Goal: Information Seeking & Learning: Learn about a topic

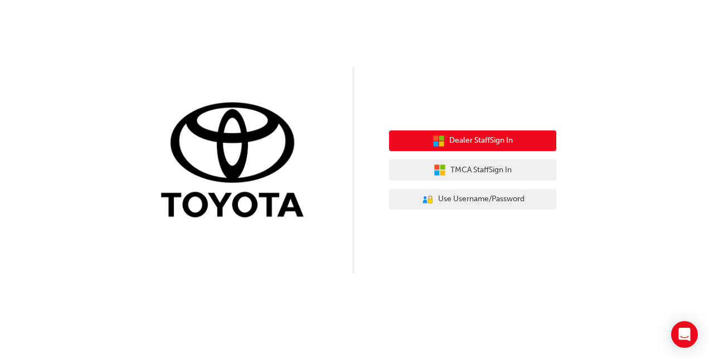
click at [478, 139] on span "Dealer Staff Sign In" at bounding box center [481, 140] width 64 height 13
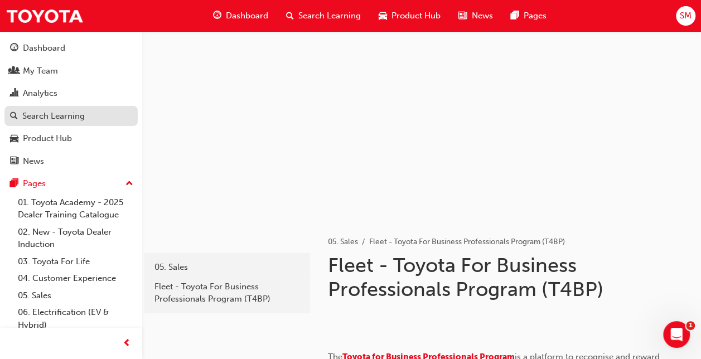
click at [53, 113] on div "Search Learning" at bounding box center [53, 116] width 62 height 13
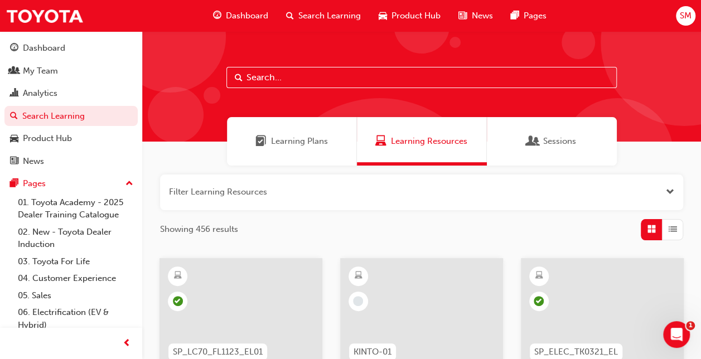
click at [288, 77] on input "text" at bounding box center [421, 77] width 390 height 21
type input "Halo"
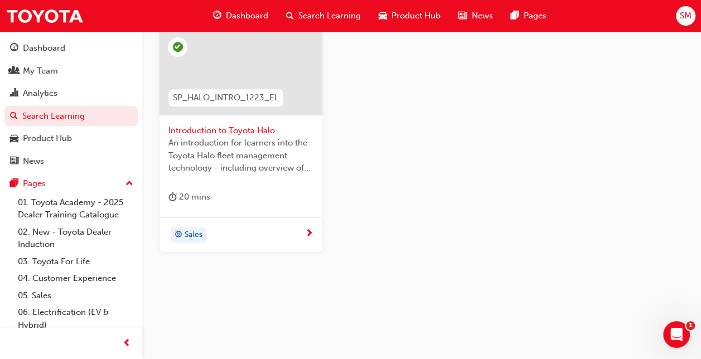
scroll to position [198, 0]
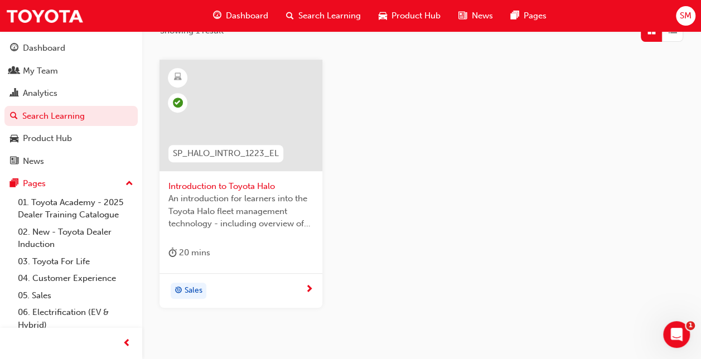
click at [240, 182] on span "Introduction to Toyota Halo" at bounding box center [240, 186] width 145 height 13
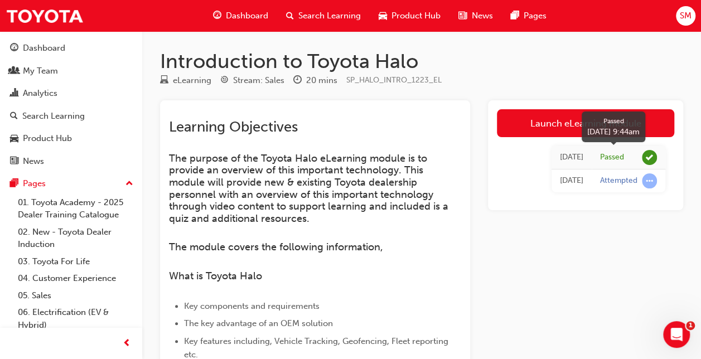
click at [648, 157] on span "learningRecordVerb_PASS-icon" at bounding box center [648, 157] width 15 height 15
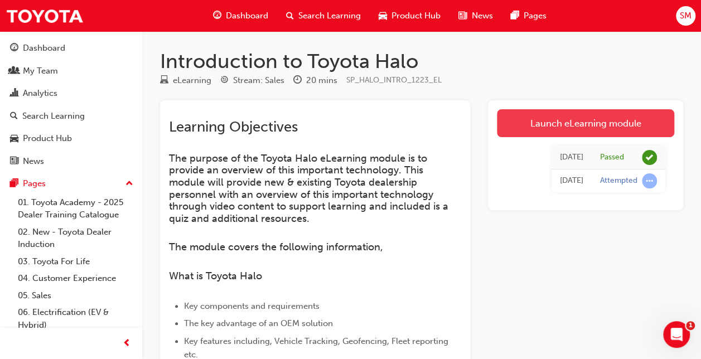
click at [603, 120] on link "Launch eLearning module" at bounding box center [585, 123] width 177 height 28
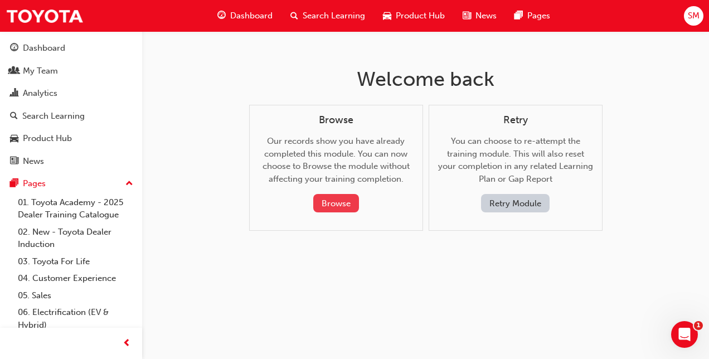
click at [338, 200] on button "Browse" at bounding box center [336, 203] width 46 height 18
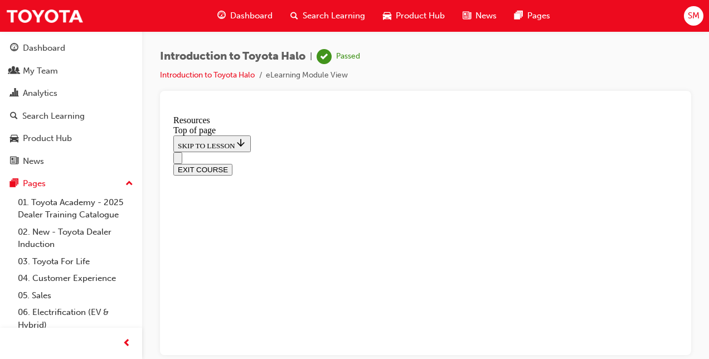
scroll to position [690, 0]
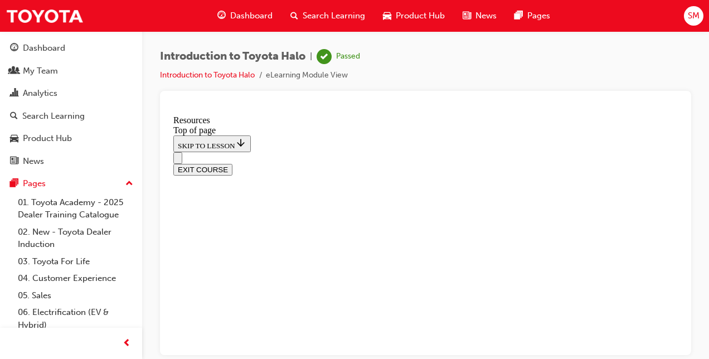
scroll to position [77, 0]
click at [185, 160] on icon "Open navigation menu" at bounding box center [183, 164] width 11 height 8
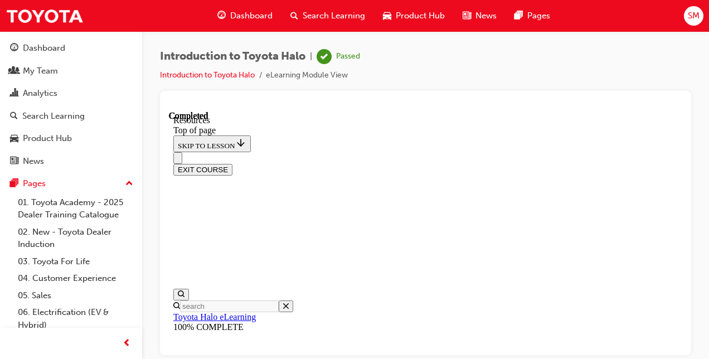
scroll to position [111, 0]
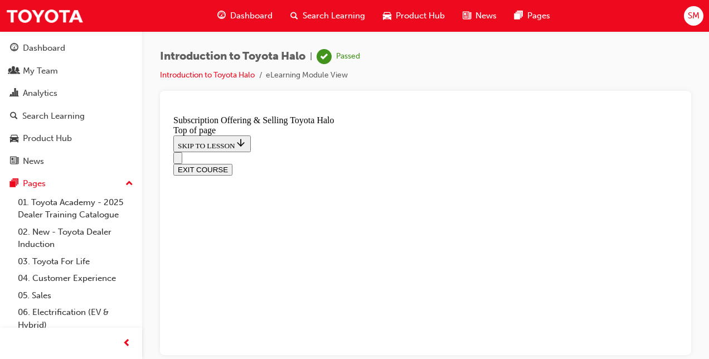
scroll to position [615, 0]
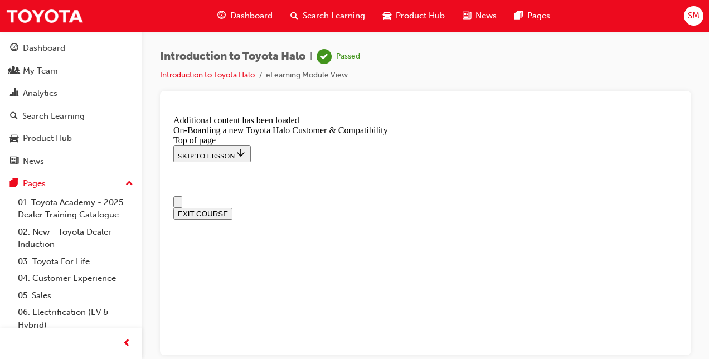
scroll to position [0, 0]
